Goal: Obtain resource: Download file/media

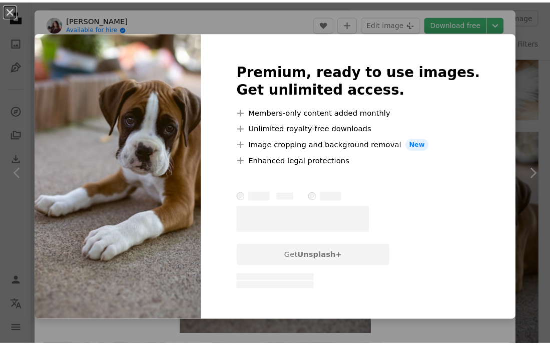
scroll to position [1, 0]
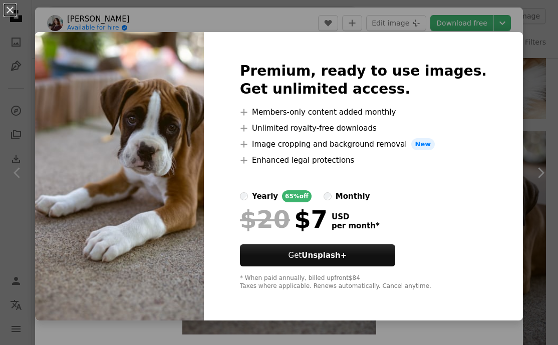
click at [202, 152] on img at bounding box center [119, 176] width 169 height 288
click at [173, 273] on img at bounding box center [119, 176] width 169 height 288
click at [494, 42] on div "Premium, ready to use images. Get unlimited access. A plus sign Members-only co…" at bounding box center [363, 176] width 319 height 288
click at [492, 40] on div "Premium, ready to use images. Get unlimited access. A plus sign Members-only co…" at bounding box center [363, 176] width 319 height 288
click at [10, 5] on button "An X shape" at bounding box center [10, 10] width 12 height 12
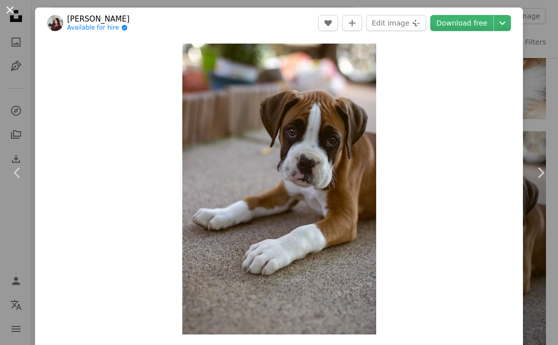
click at [9, 9] on button "An X shape" at bounding box center [10, 10] width 12 height 12
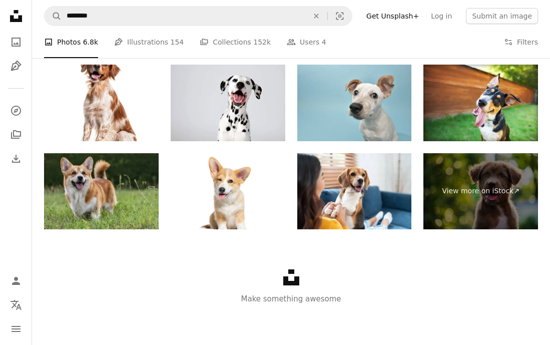
scroll to position [1964, 0]
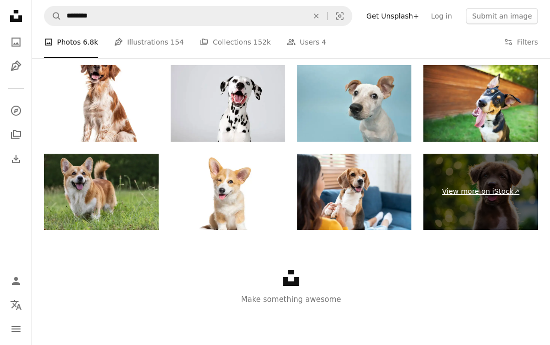
click at [503, 199] on link "View more on iStock ↗" at bounding box center [481, 192] width 115 height 77
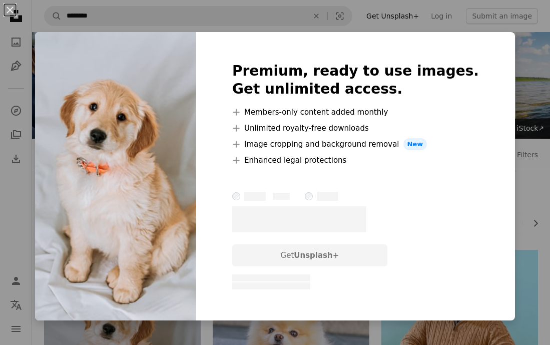
scroll to position [206, 0]
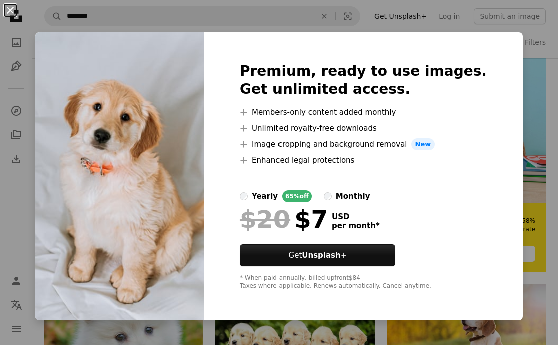
click at [9, 7] on button "An X shape" at bounding box center [10, 10] width 12 height 12
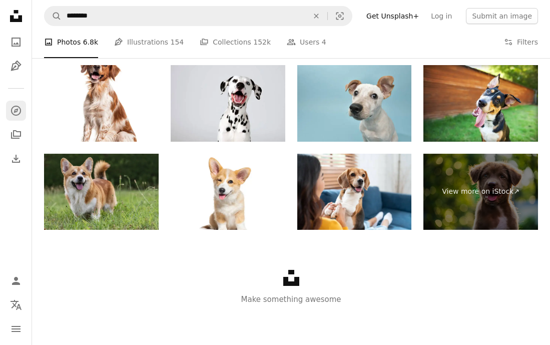
scroll to position [1963, 0]
